Goal: Navigation & Orientation: Find specific page/section

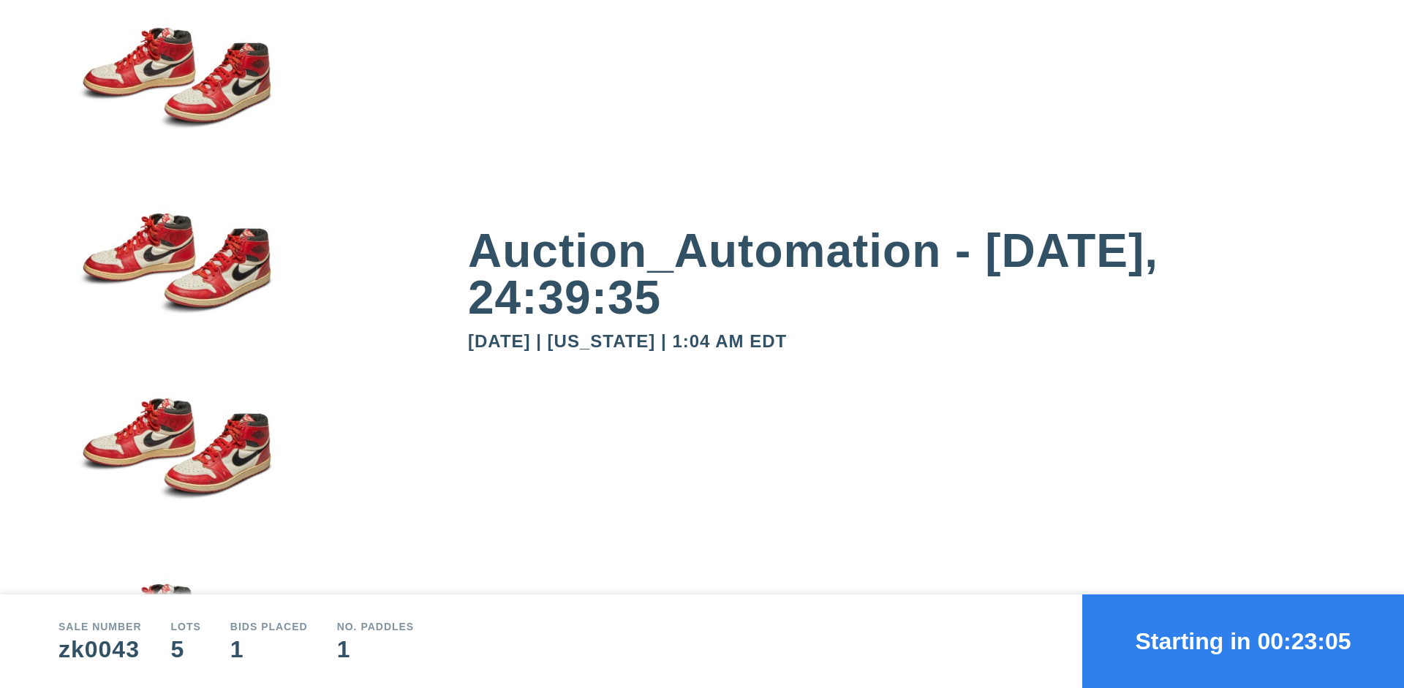
click at [1243, 641] on button "Starting in 00:23:05" at bounding box center [1243, 641] width 322 height 94
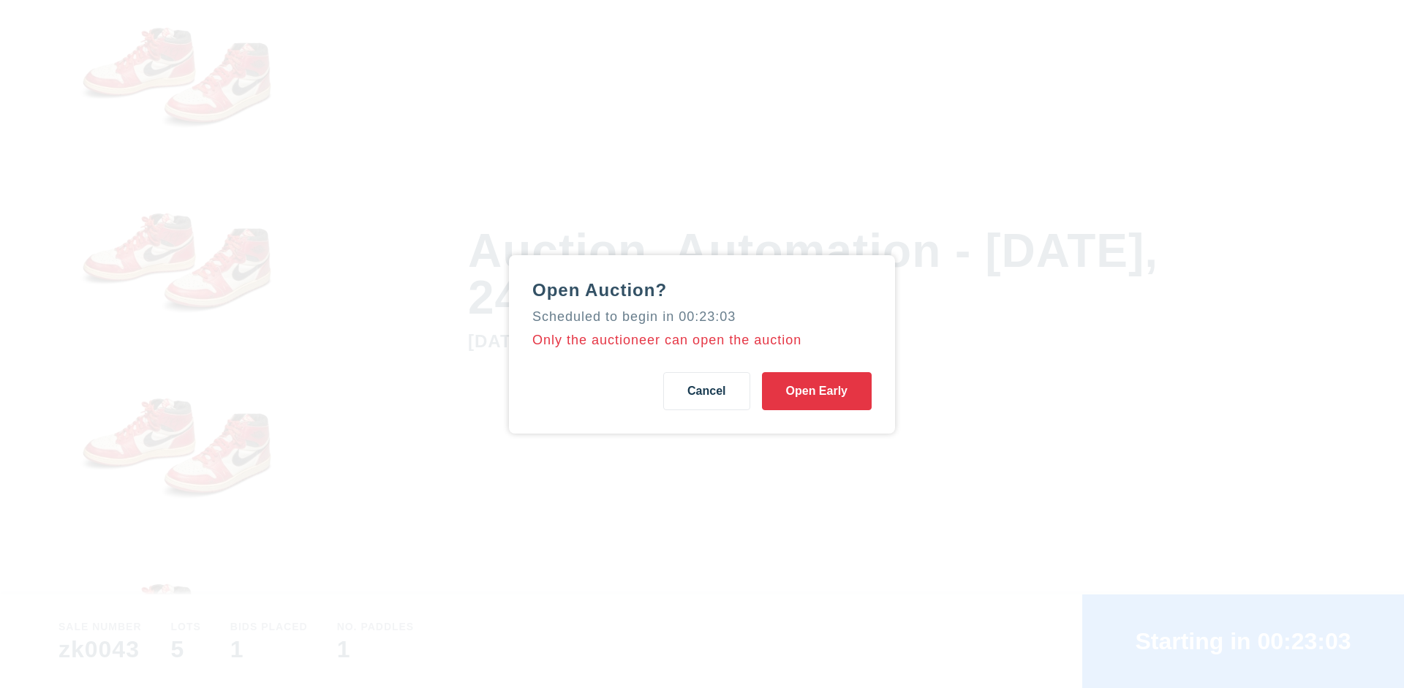
click at [817, 390] on button "Open Early" at bounding box center [817, 391] width 110 height 38
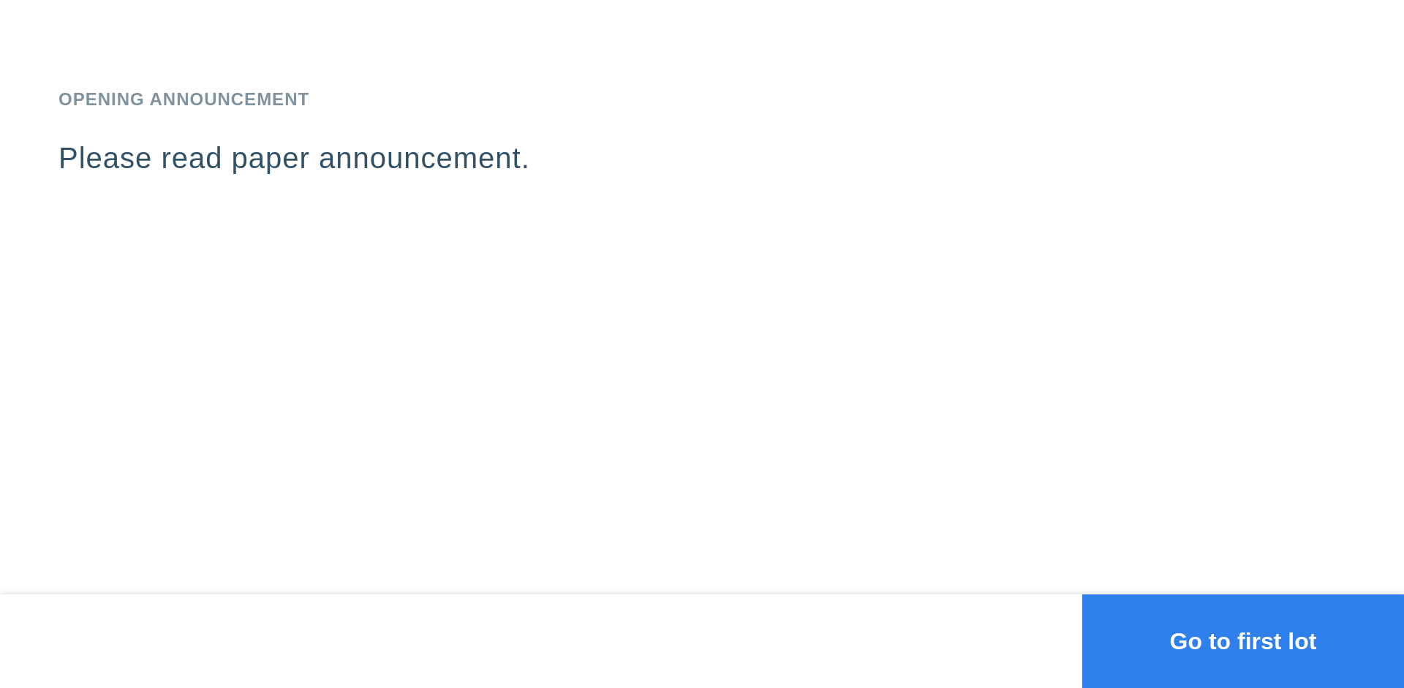
click at [1243, 641] on button "Go to first lot" at bounding box center [1243, 641] width 322 height 94
